Goal: Find specific page/section: Find specific page/section

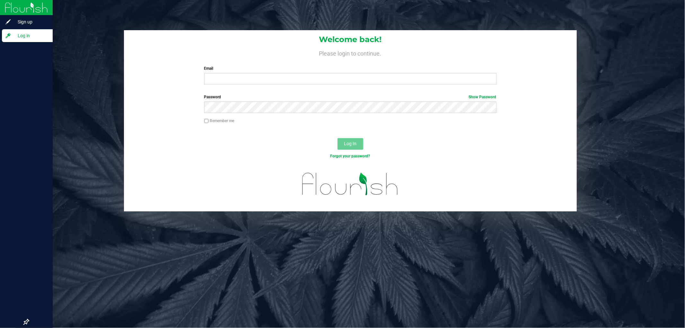
click at [3, 248] on div at bounding box center [26, 179] width 53 height 273
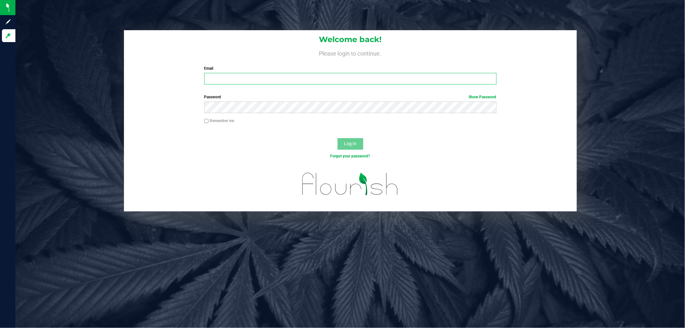
click at [245, 80] on input "Email" at bounding box center [350, 79] width 292 height 12
type input "[EMAIL_ADDRESS][DOMAIN_NAME]"
click at [337, 138] on button "Log In" at bounding box center [350, 144] width 26 height 12
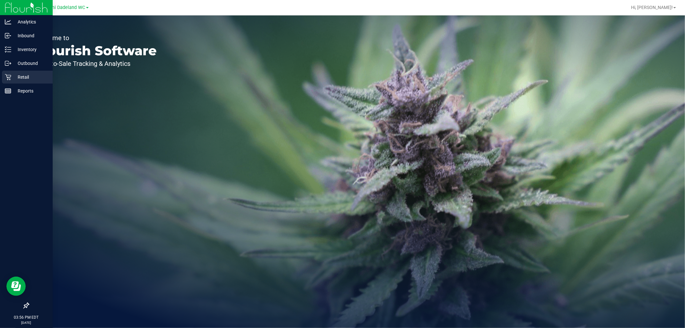
click at [19, 75] on p "Retail" at bounding box center [30, 77] width 39 height 8
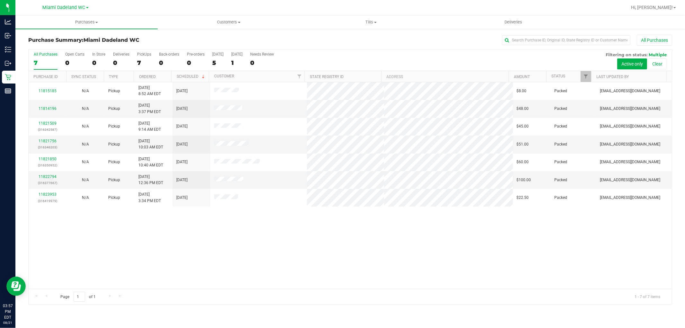
click at [248, 241] on div "11815185 N/A Pickup [DATE] 8:52 AM EDT 8/23/2025 $8.00 Packed [EMAIL_ADDRESS][D…" at bounding box center [350, 185] width 643 height 206
